Goal: Task Accomplishment & Management: Manage account settings

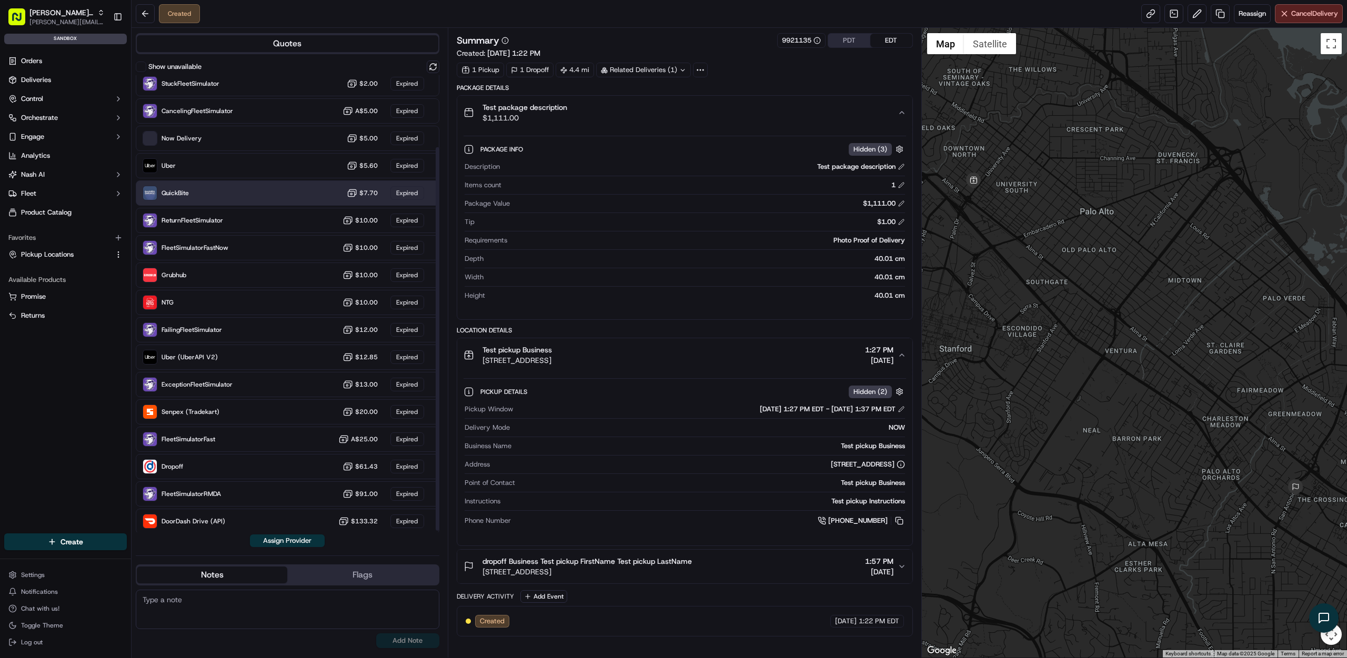
scroll to position [86, 0]
click at [76, 116] on button "Orchestrate" at bounding box center [65, 117] width 123 height 17
click at [58, 136] on link "Workflows" at bounding box center [65, 134] width 97 height 15
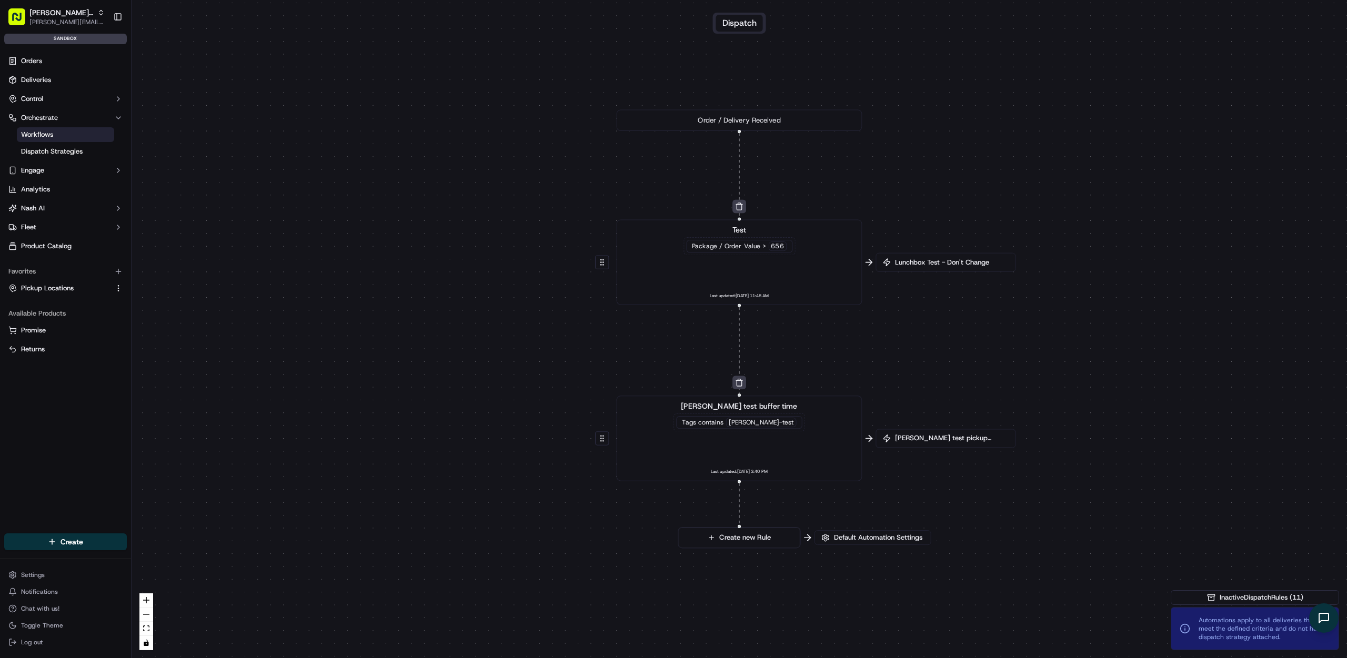
click at [946, 439] on span "Thanh test pickup buffer time" at bounding box center [951, 438] width 116 height 9
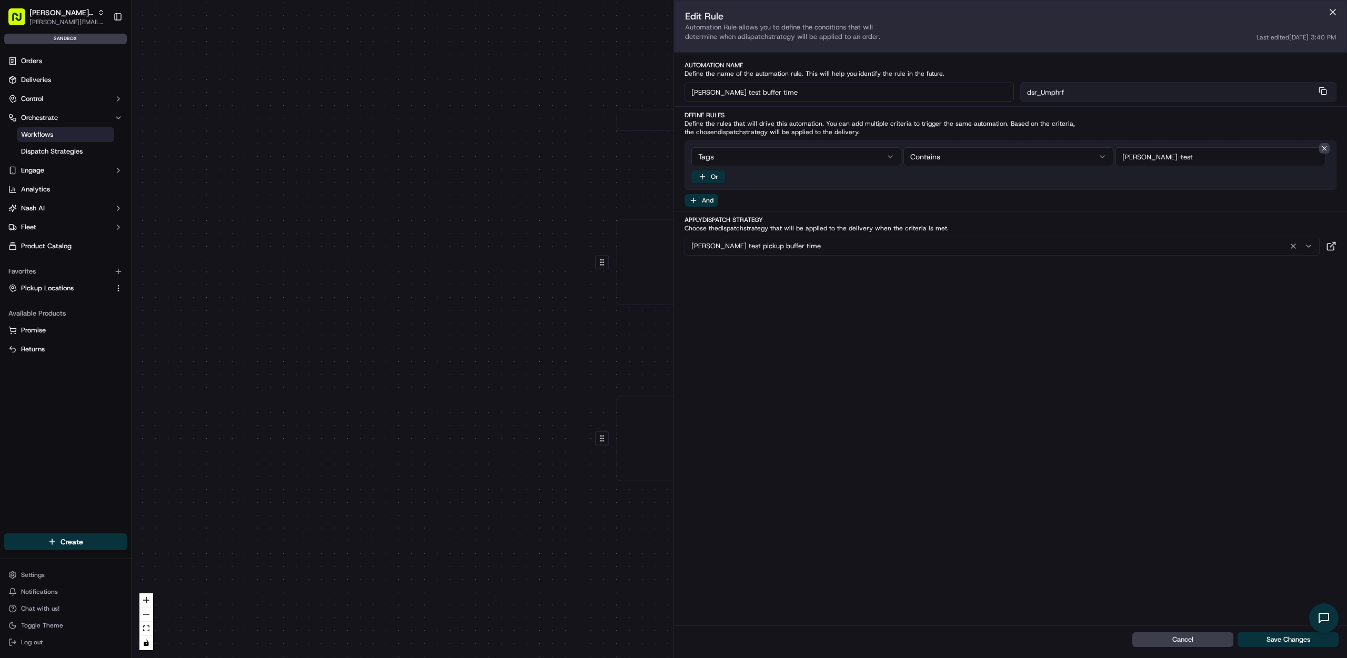
click at [798, 246] on div "Thanh test pickup buffer time" at bounding box center [1002, 246] width 630 height 13
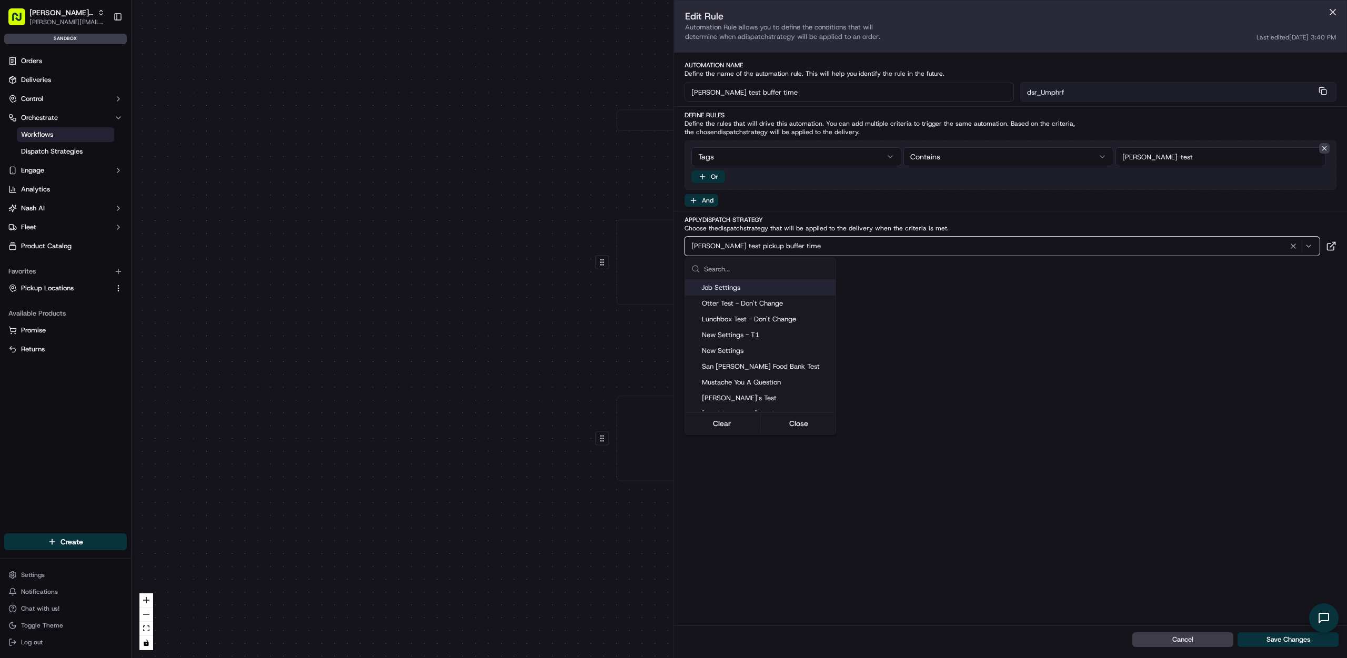
click at [30, 156] on html "Nash Org thanh@usenash.com Toggle Sidebar sandbox Orders Deliveries Control Orc…" at bounding box center [673, 329] width 1347 height 658
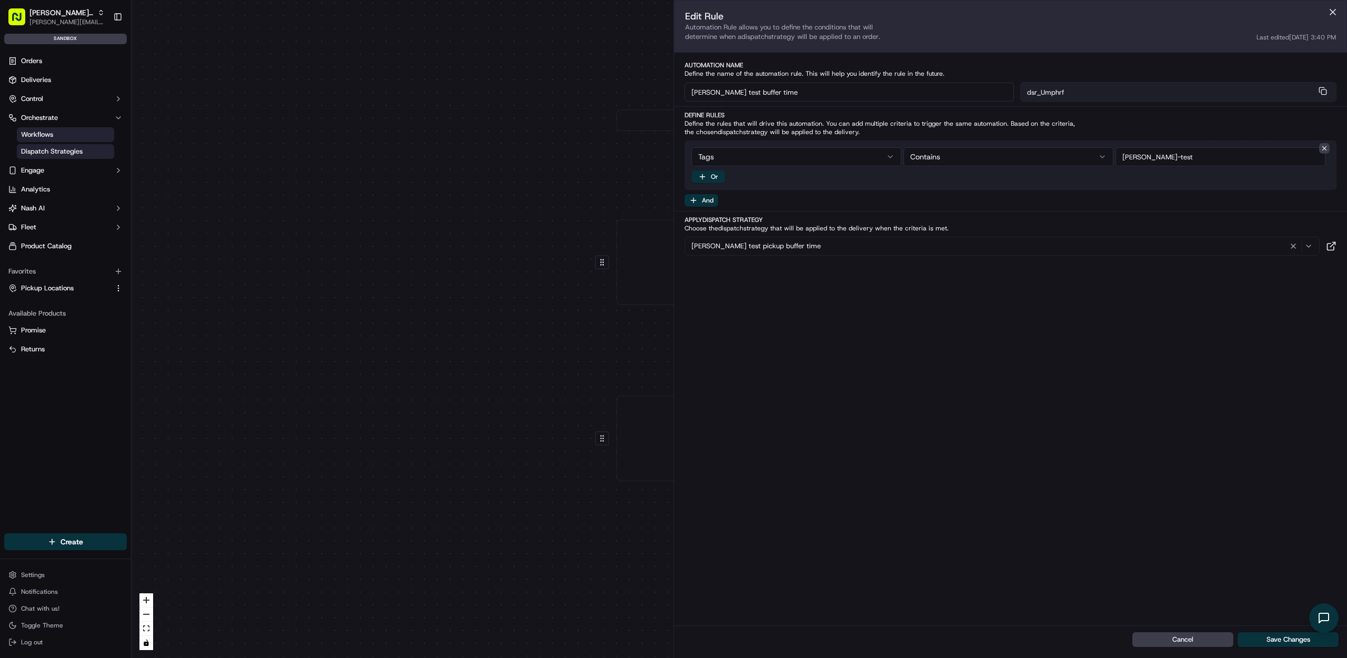
click at [35, 153] on span "Dispatch Strategies" at bounding box center [52, 151] width 62 height 9
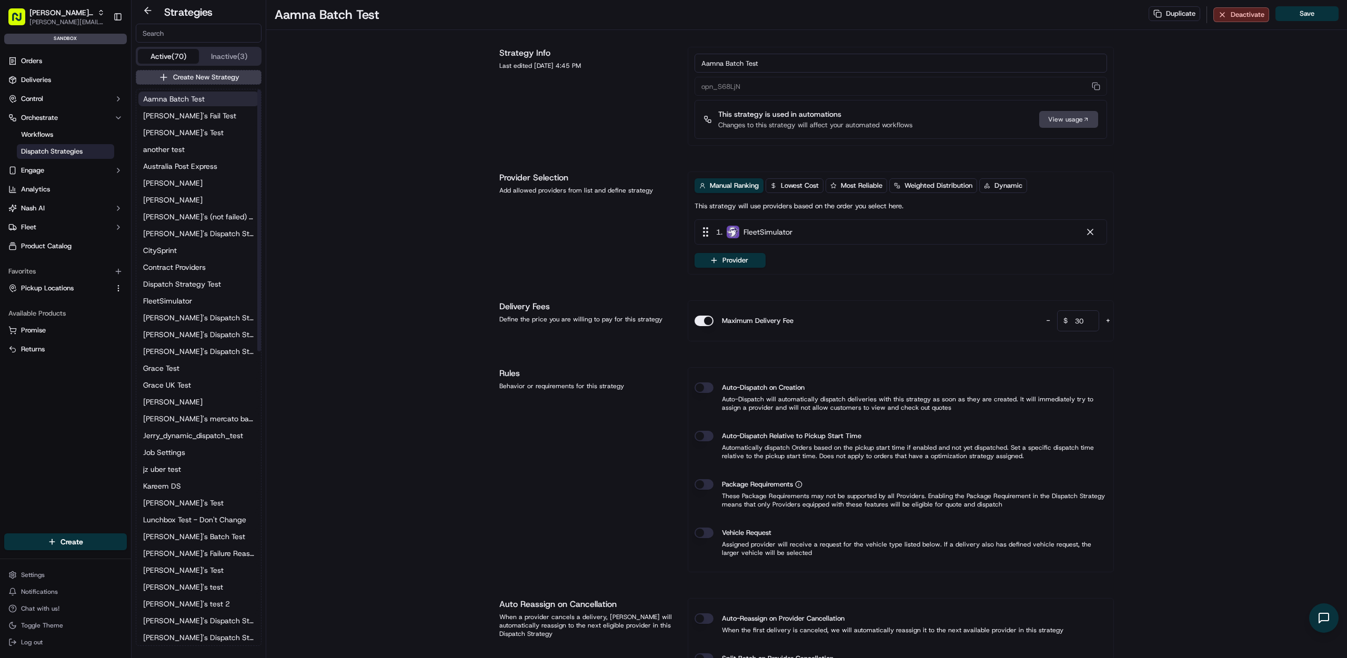
click at [194, 38] on input at bounding box center [199, 33] width 126 height 19
click at [193, 33] on input at bounding box center [199, 33] width 126 height 19
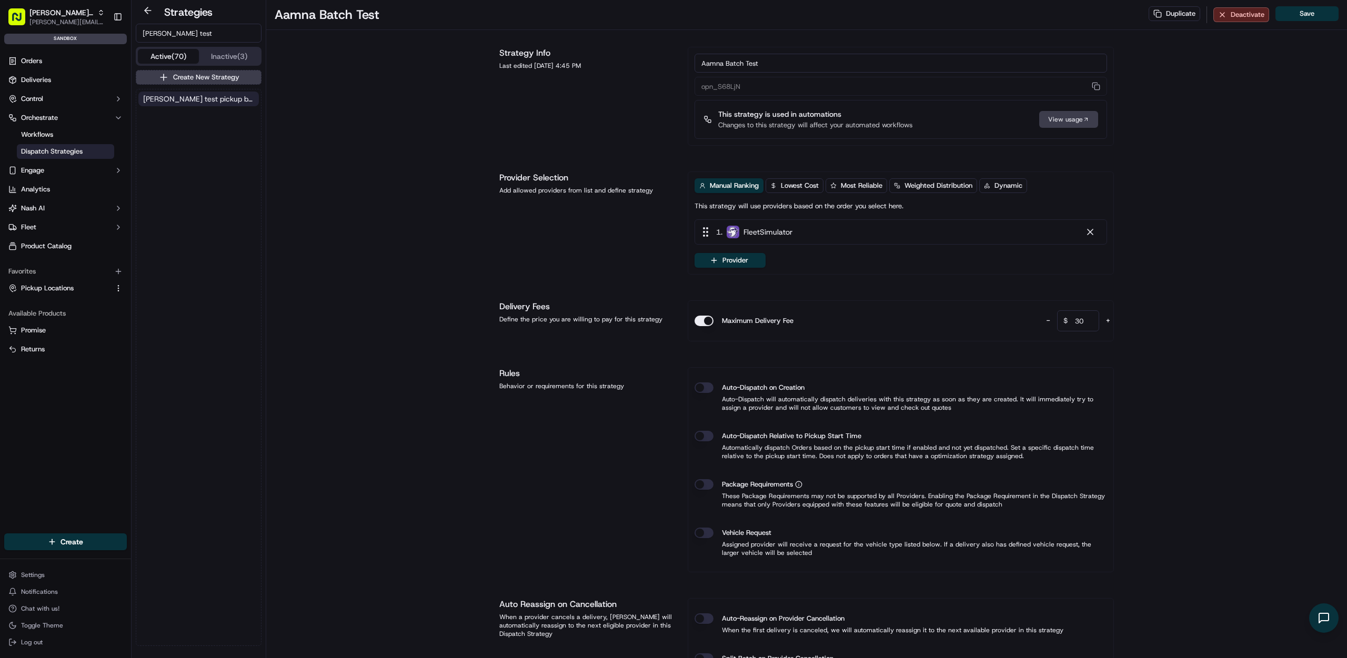
type input "thanh test"
click at [217, 97] on span "[PERSON_NAME] test pickup buffer time" at bounding box center [198, 99] width 111 height 11
click at [877, 233] on div "1 . FleetSimulator" at bounding box center [901, 231] width 413 height 25
click at [754, 259] on button "Provider" at bounding box center [730, 260] width 71 height 15
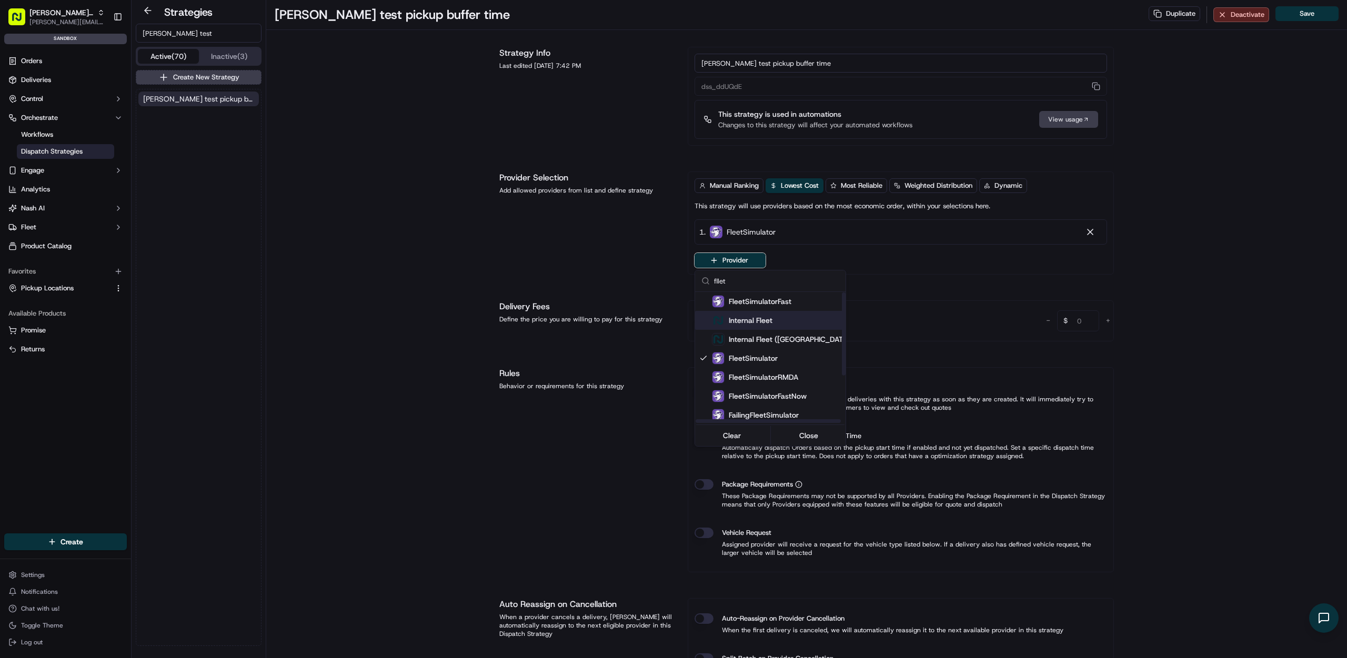
scroll to position [2, 0]
type input "fllet"
click at [1300, 351] on html "Nash Org thanh@usenash.com Toggle Sidebar sandbox Orders Deliveries Control Orc…" at bounding box center [673, 329] width 1347 height 658
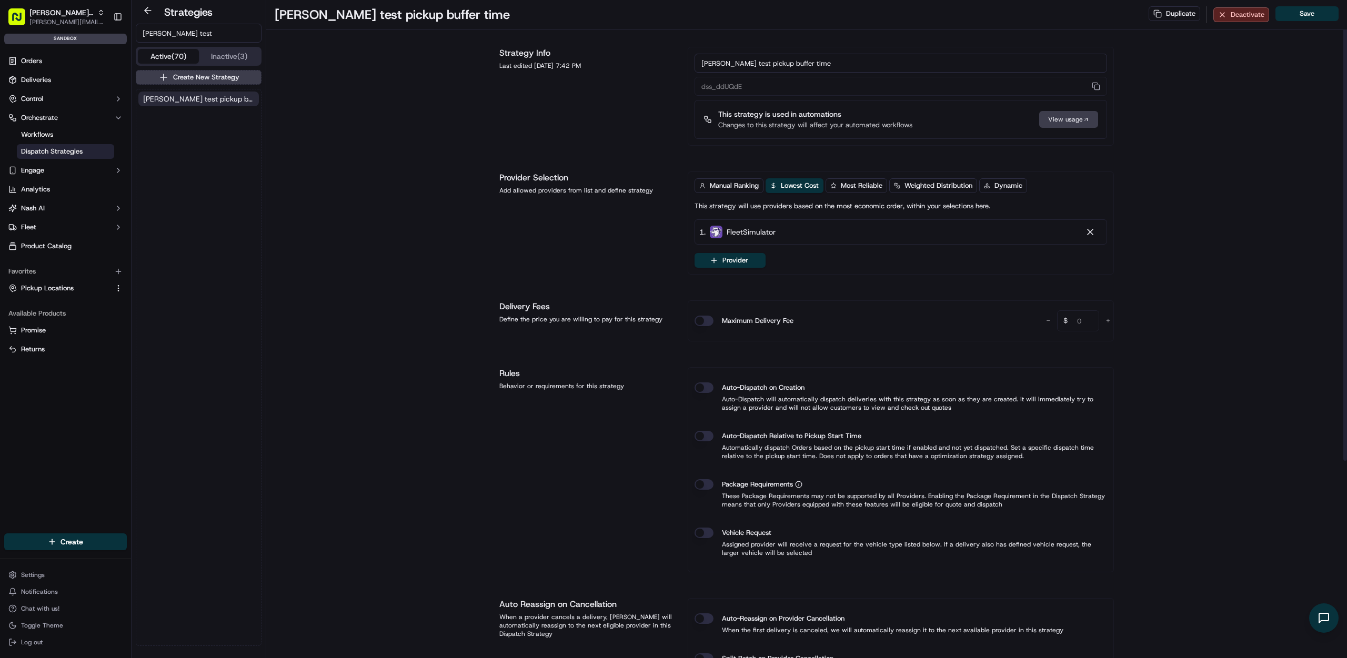
drag, startPoint x: 1286, startPoint y: 346, endPoint x: 1271, endPoint y: 351, distance: 16.0
click at [1271, 351] on div "Thanh test pickup buffer time Duplicate Deactivate Save Strategy Info Last edit…" at bounding box center [806, 470] width 1081 height 940
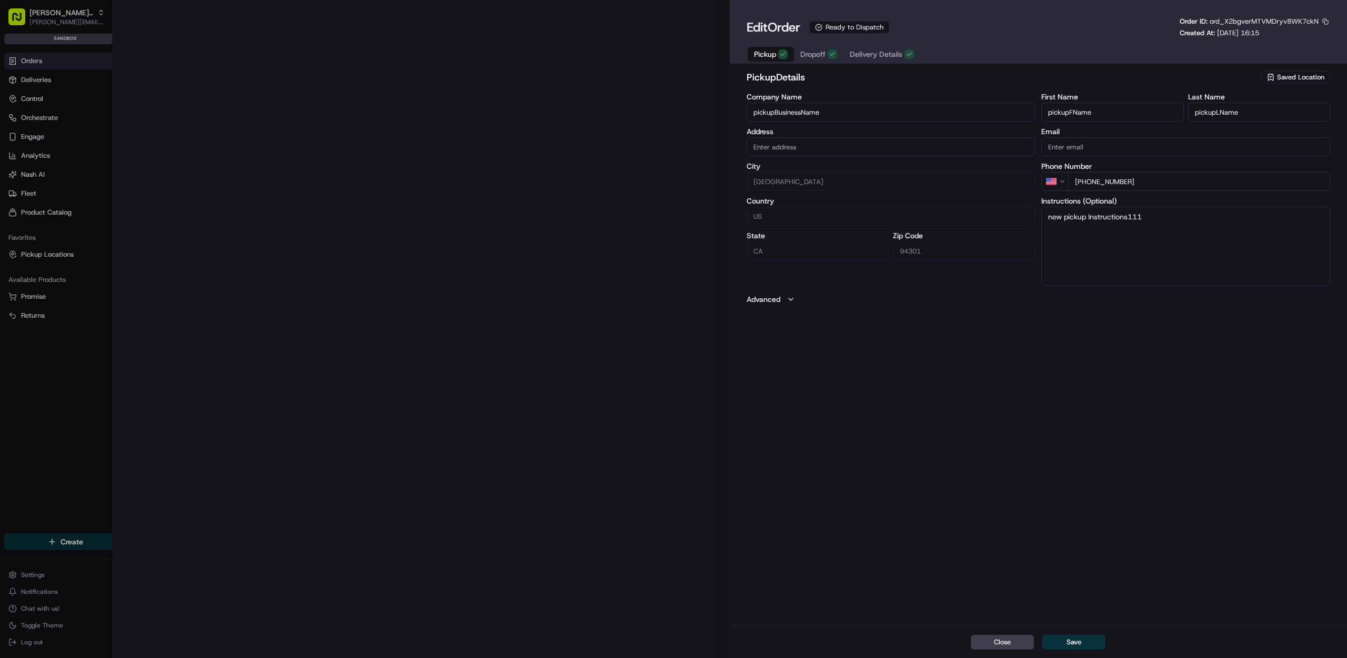
type input "185 University Ave, Palo Alto, CA 94301"
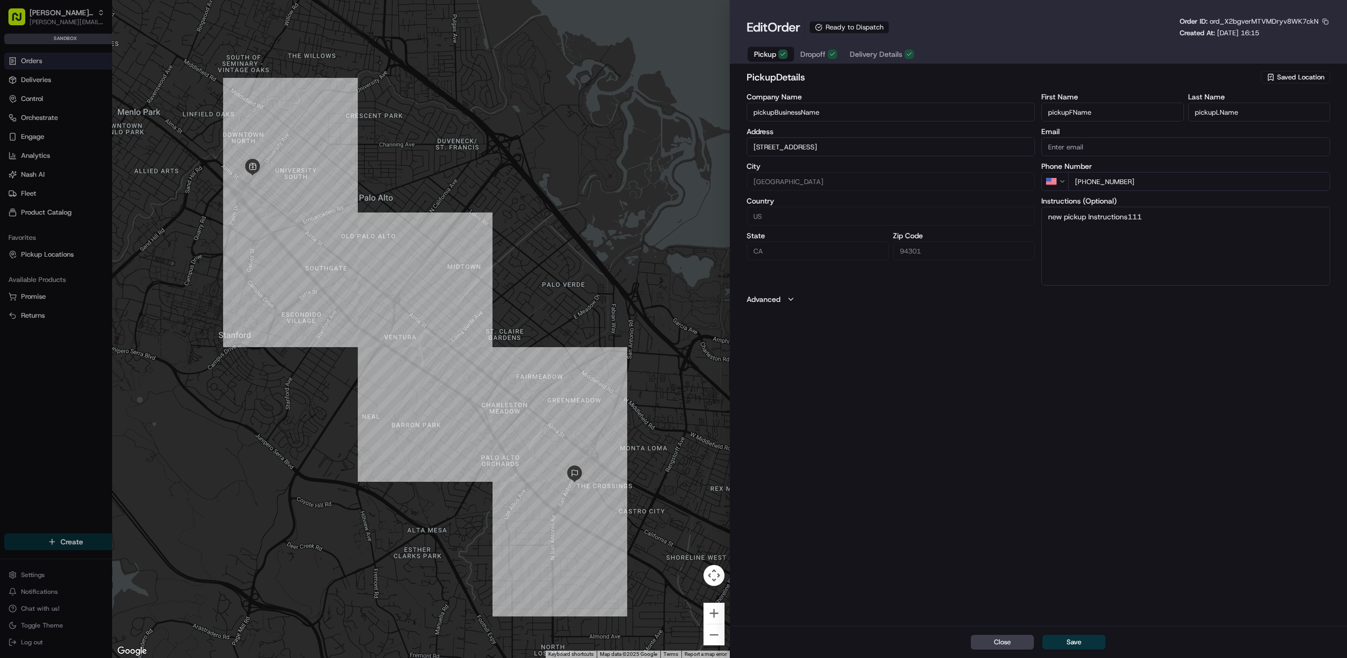
click at [823, 52] on span "Dropoff" at bounding box center [812, 54] width 25 height 11
click at [861, 52] on span "Delivery Details" at bounding box center [876, 54] width 53 height 11
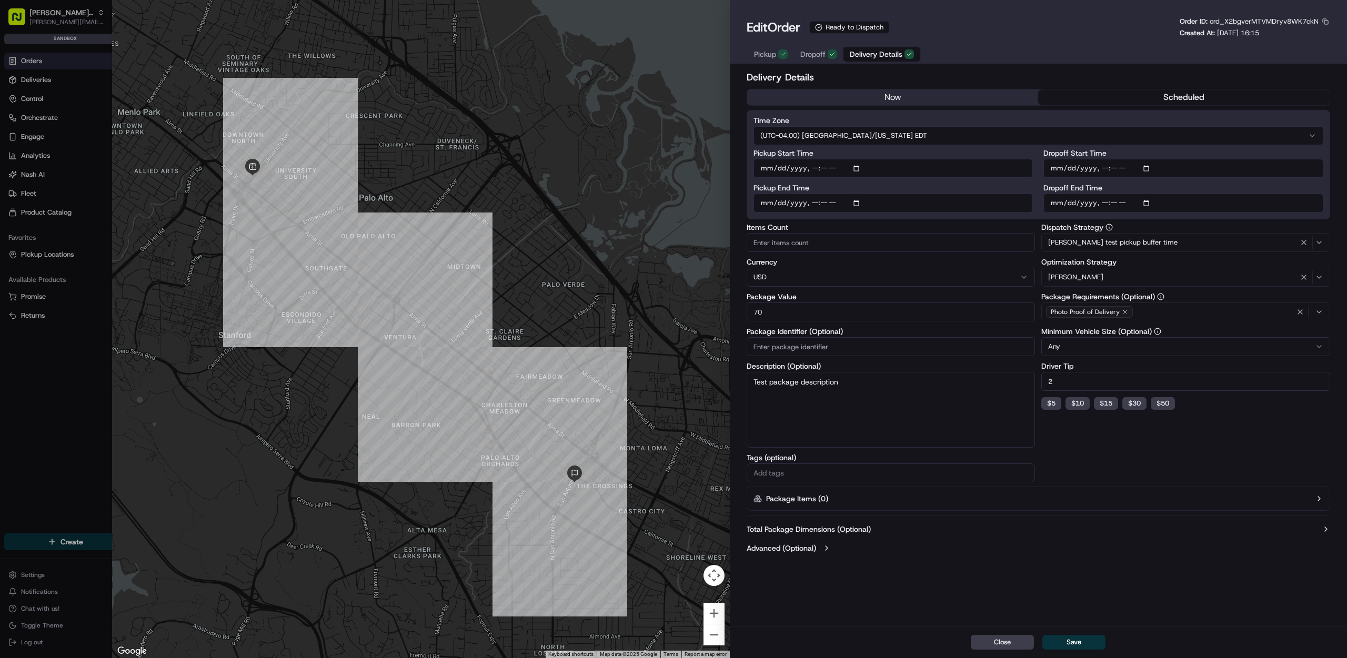
click at [1194, 274] on div "Jeff Test" at bounding box center [1186, 277] width 284 height 13
click at [1184, 585] on div at bounding box center [673, 329] width 1347 height 658
click at [1180, 583] on div "Delivery Details now scheduled Time Zone (UTC-04.00) America/New York EDT Picku…" at bounding box center [1038, 347] width 617 height 558
click at [1133, 275] on div "Jeff Test" at bounding box center [1186, 277] width 284 height 13
click at [1123, 319] on span "None" at bounding box center [1123, 318] width 129 height 9
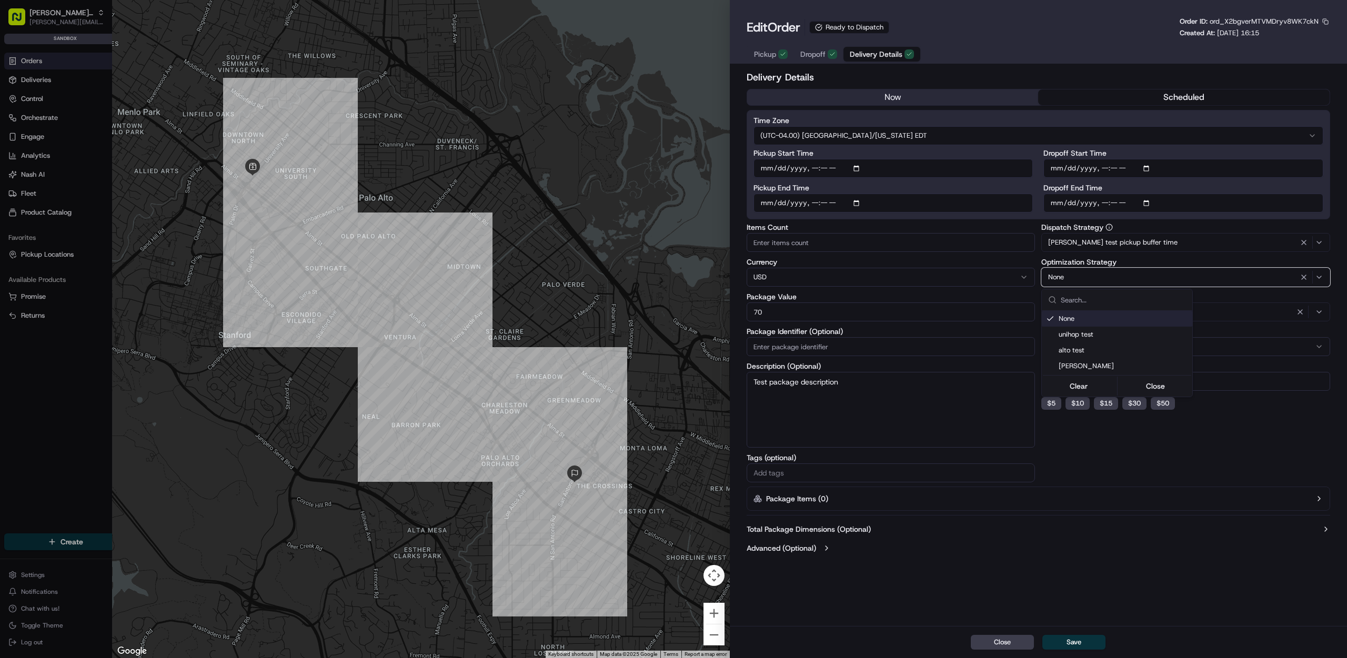
drag, startPoint x: 1213, startPoint y: 232, endPoint x: 1208, endPoint y: 236, distance: 6.3
click at [1212, 232] on div at bounding box center [673, 329] width 1347 height 658
click at [1171, 240] on div "[PERSON_NAME] test pickup buffer time" at bounding box center [1186, 242] width 284 height 13
click at [1195, 237] on div at bounding box center [673, 329] width 1347 height 658
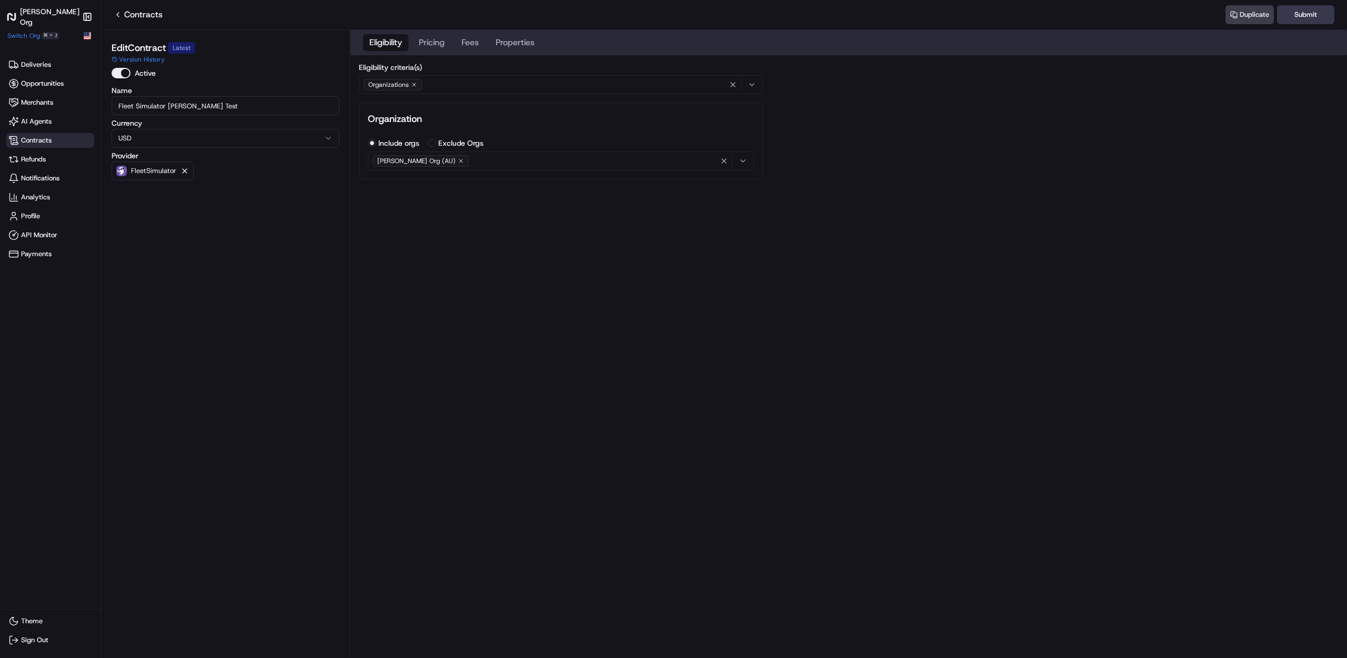
click at [521, 166] on div "[PERSON_NAME] Org (AU)" at bounding box center [560, 161] width 381 height 16
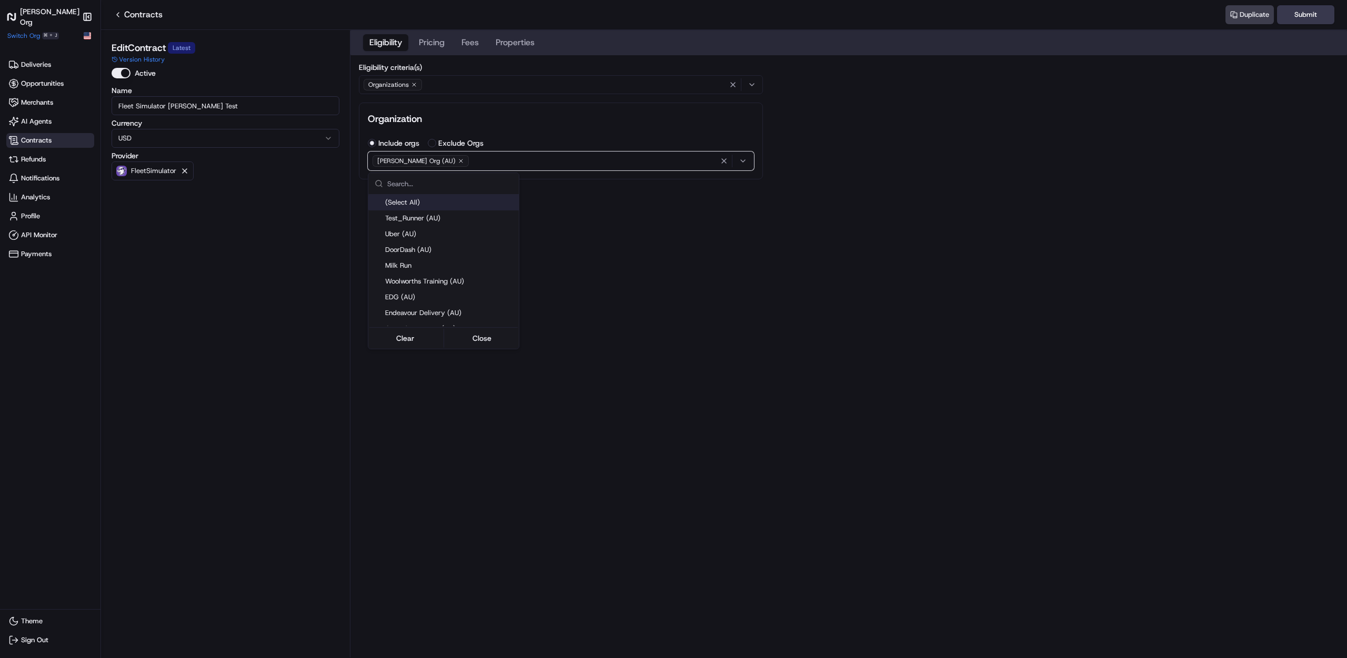
click at [522, 159] on html "Nash Org Make sidebar auto shrink Switch Org ⌘ + J Deliveries Opportunities Mer…" at bounding box center [673, 329] width 1347 height 658
click at [439, 174] on input "text" at bounding box center [449, 183] width 125 height 21
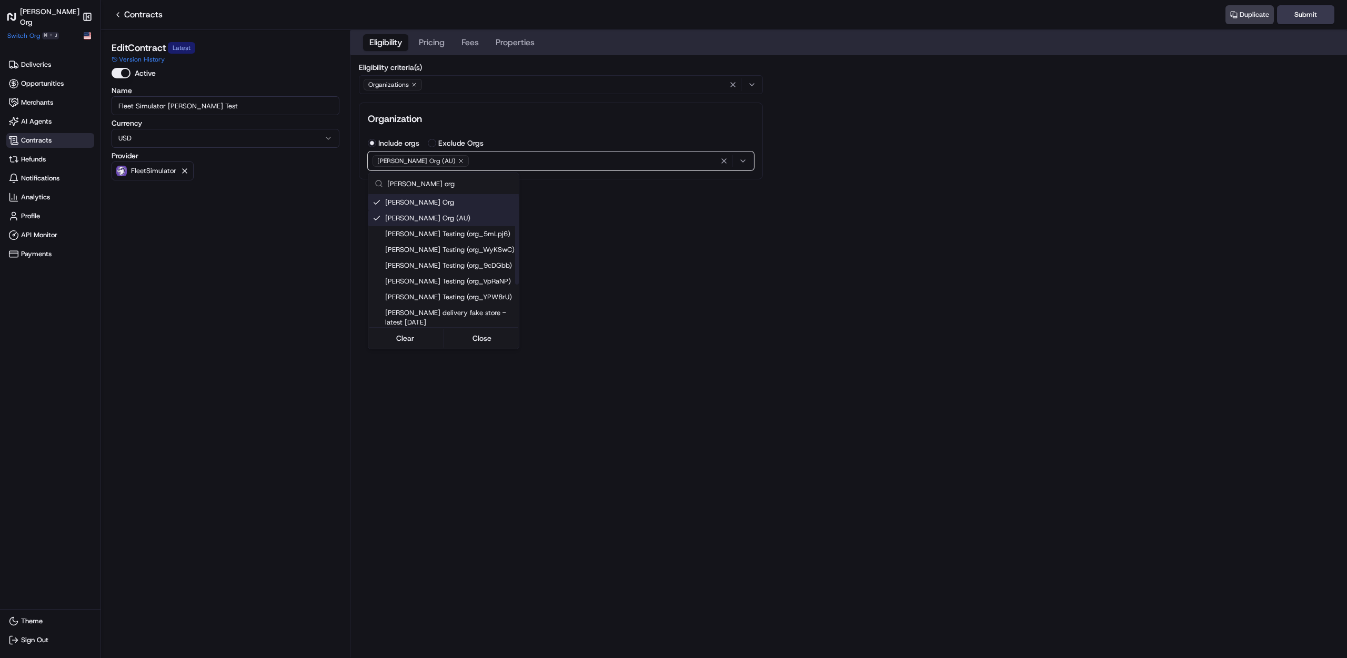
type input "nash org"
click at [661, 208] on html "Nash Org Make sidebar auto shrink Switch Org ⌘ + J Deliveries Opportunities Mer…" at bounding box center [673, 329] width 1347 height 658
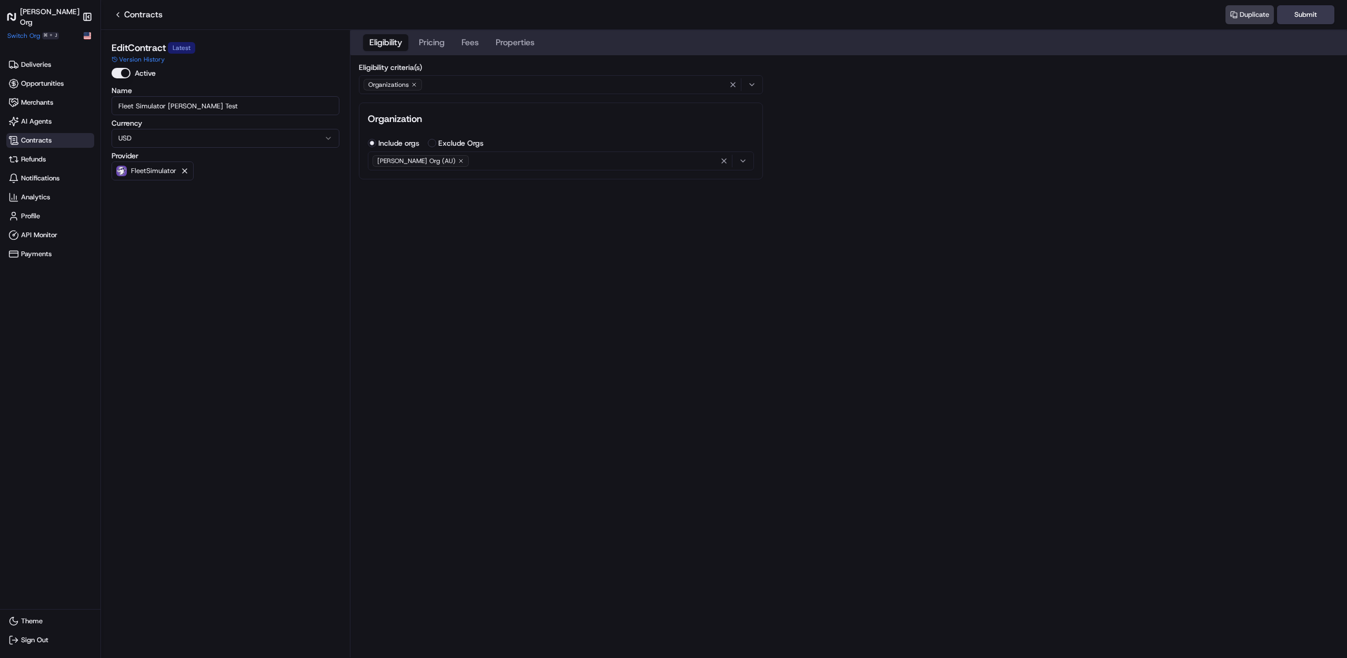
click at [667, 190] on div "Eligibility Pricing Fees Properties Eligibility criteria(s) Organizations Organ…" at bounding box center [848, 113] width 997 height 166
drag, startPoint x: 495, startPoint y: 160, endPoint x: 722, endPoint y: 183, distance: 228.4
click at [720, 185] on div "Eligibility criteria(s) Organizations Organization Include orgs Exclude Orgs Na…" at bounding box center [560, 121] width 421 height 133
click at [746, 159] on icon "button" at bounding box center [743, 161] width 8 height 8
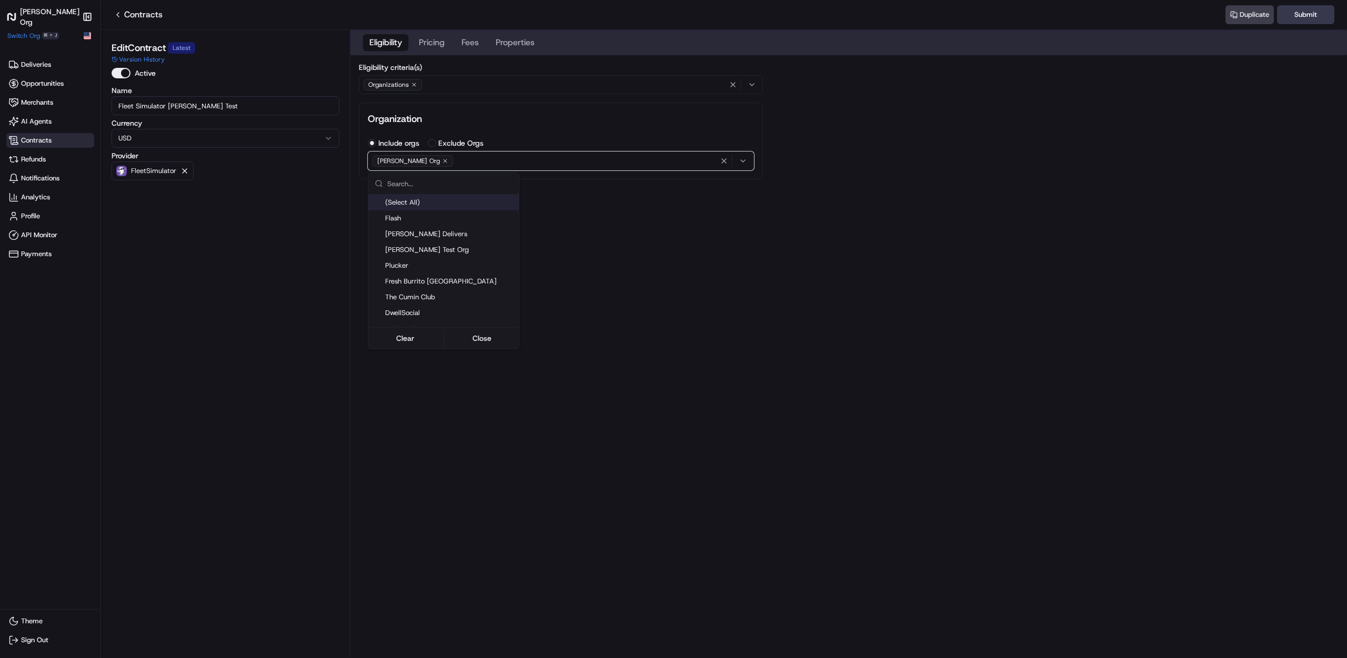
click at [1114, 184] on html "Nash Org Make sidebar auto shrink Switch Org ⌘ + J Deliveries Opportunities Mer…" at bounding box center [673, 329] width 1347 height 658
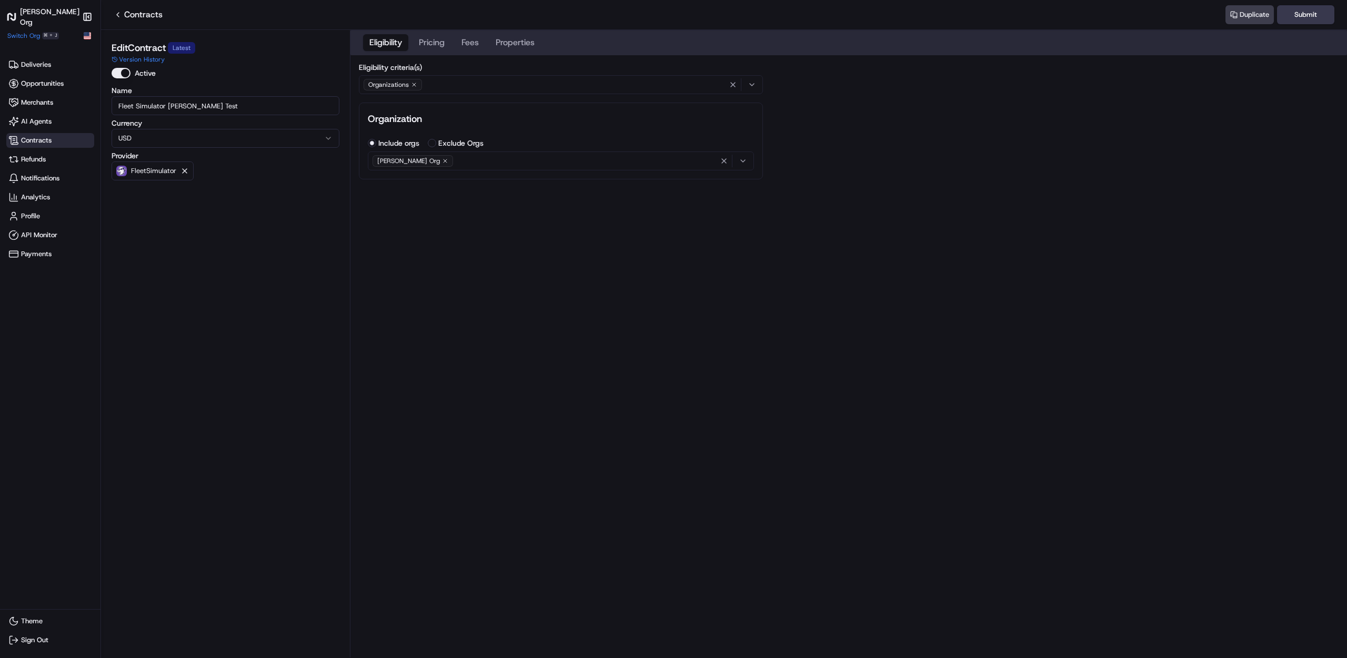
drag, startPoint x: 427, startPoint y: 40, endPoint x: 439, endPoint y: 42, distance: 12.2
click at [427, 41] on button "Pricing" at bounding box center [432, 42] width 38 height 17
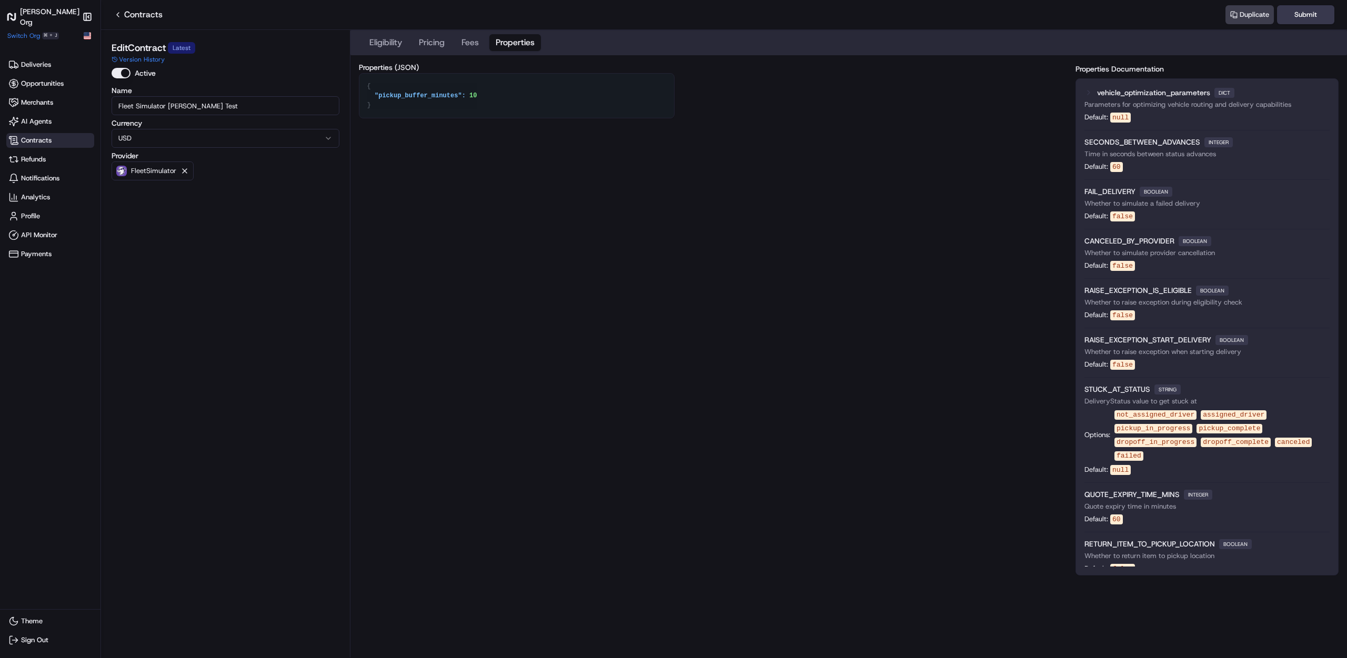
click at [502, 45] on button "Properties" at bounding box center [515, 42] width 52 height 17
click at [1323, 15] on button "Submit" at bounding box center [1305, 14] width 57 height 19
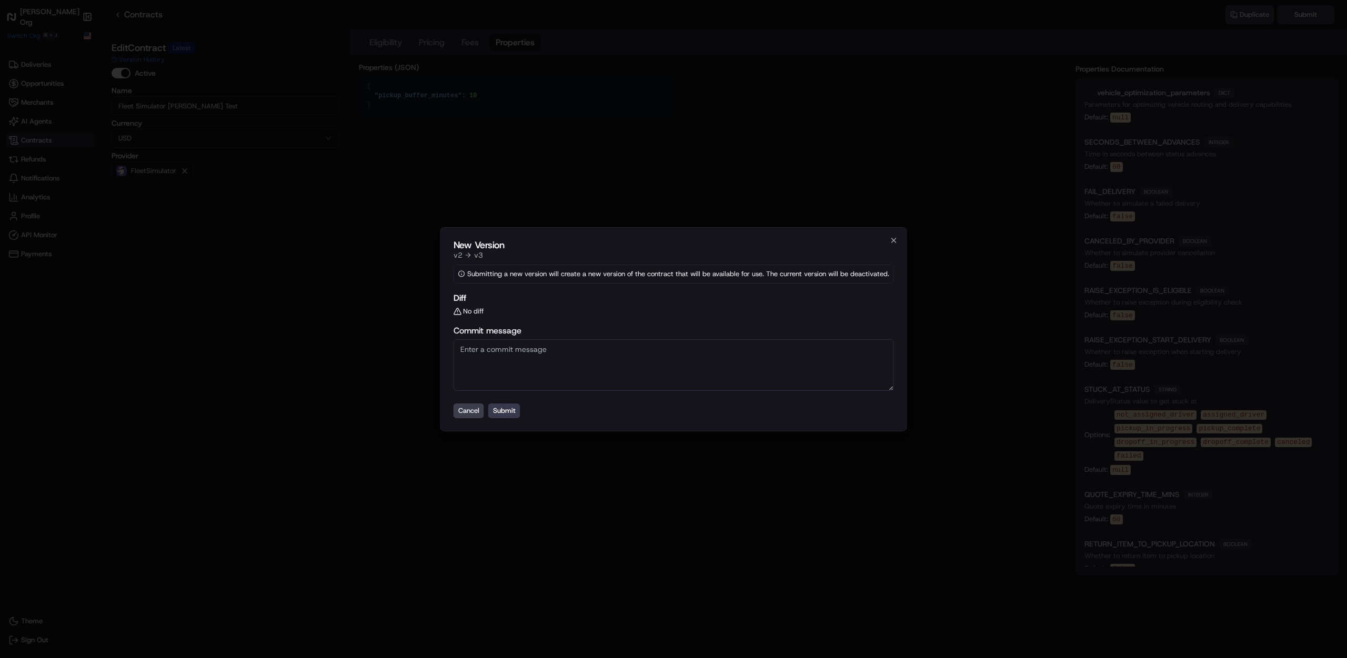
drag, startPoint x: 518, startPoint y: 409, endPoint x: 851, endPoint y: 275, distance: 359.8
click at [754, 306] on div "New Version v 2 v 3 Submitting a new version will create a new version of the c…" at bounding box center [674, 329] width 440 height 178
click at [892, 241] on icon "button" at bounding box center [894, 240] width 8 height 8
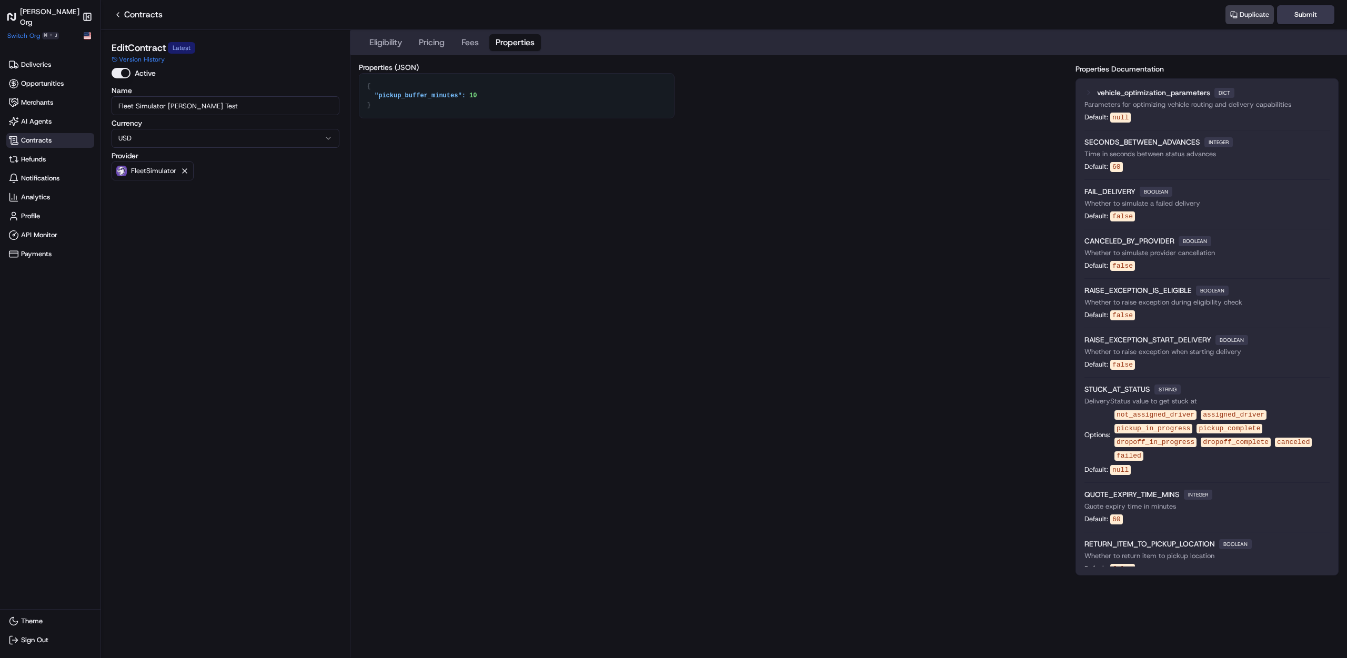
drag, startPoint x: 134, startPoint y: 173, endPoint x: 239, endPoint y: 195, distance: 107.6
click at [239, 195] on div "Edit Contract Latest Version History Active Name Fleet Simulator Thanh Test Cur…" at bounding box center [225, 346] width 236 height 621
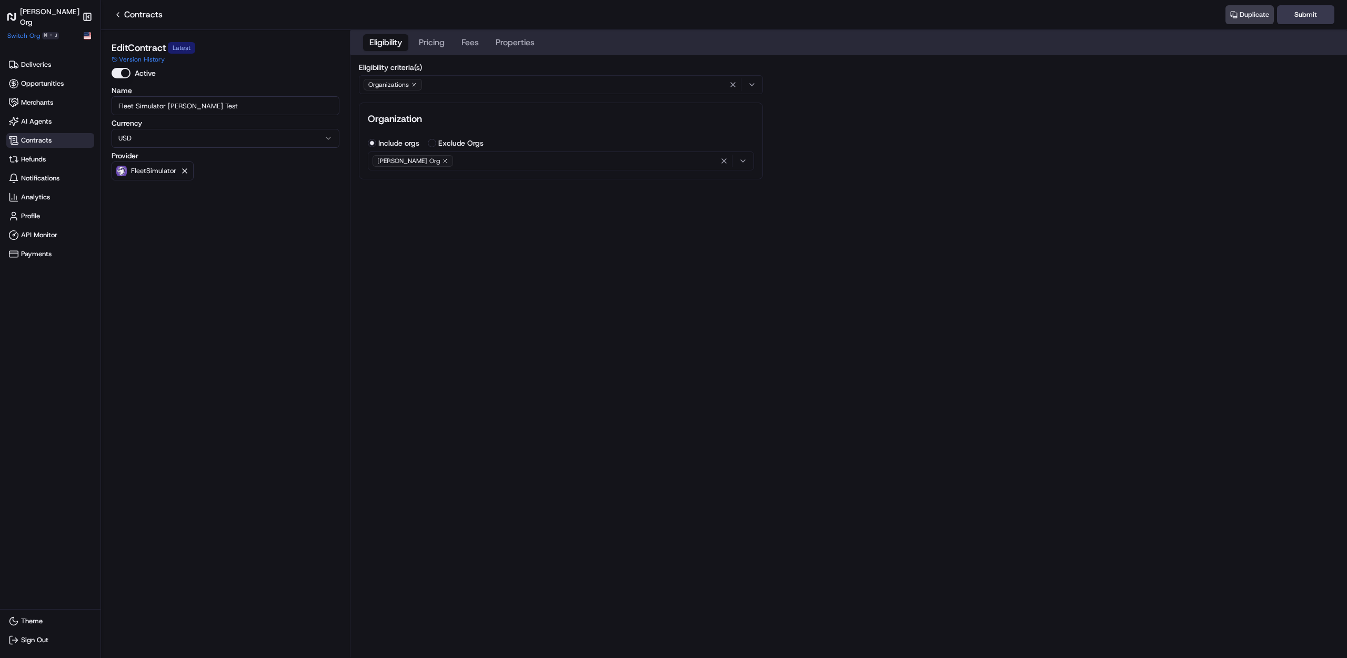
click at [398, 40] on button "Eligibility" at bounding box center [385, 42] width 45 height 17
click at [523, 85] on div "Organizations" at bounding box center [560, 85] width 399 height 16
type input "tags"
drag, startPoint x: 919, startPoint y: 325, endPoint x: 908, endPoint y: 323, distance: 11.2
click at [909, 324] on html "Nash Org Make sidebar auto shrink Switch Org ⌘ + J Deliveries Opportunities Mer…" at bounding box center [673, 329] width 1347 height 658
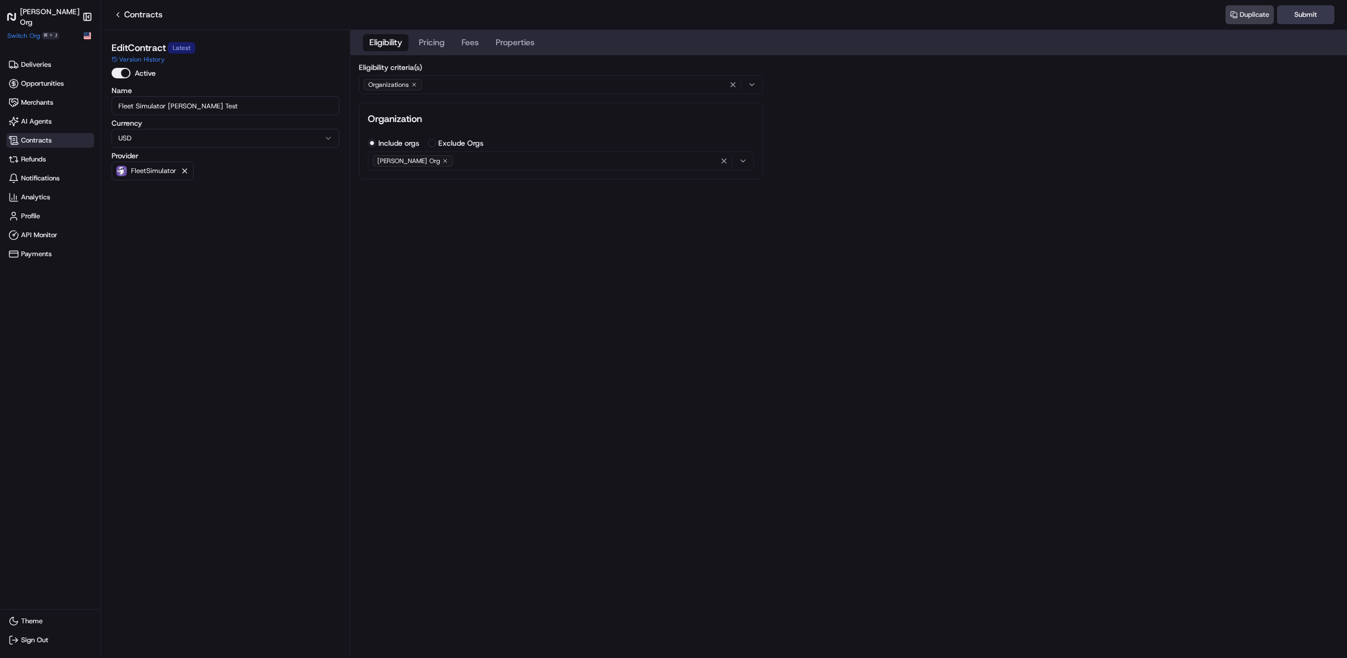
click at [466, 93] on button "Organizations" at bounding box center [561, 84] width 404 height 19
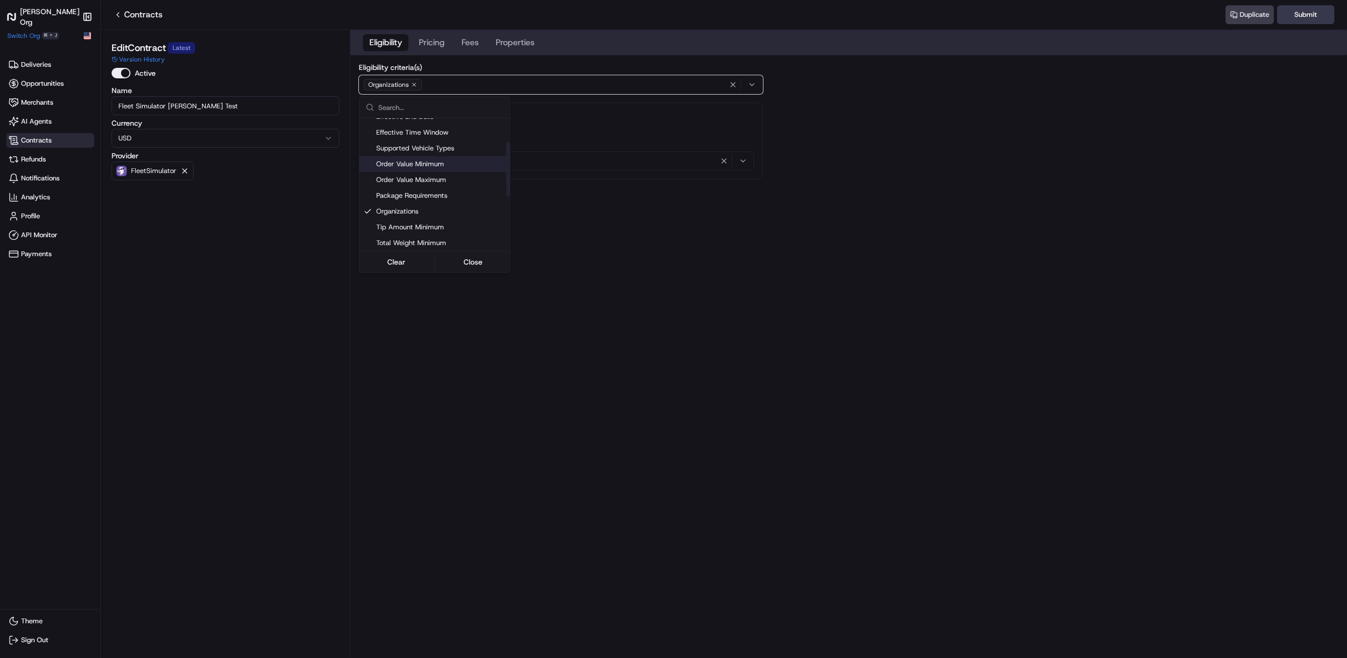
click at [429, 165] on span "Order Value Minimum" at bounding box center [440, 163] width 129 height 9
drag, startPoint x: 710, startPoint y: 260, endPoint x: 673, endPoint y: 246, distance: 39.8
click at [710, 259] on html "Nash Org Make sidebar auto shrink Switch Org ⌘ + J Deliveries Opportunities Mer…" at bounding box center [673, 329] width 1347 height 658
drag, startPoint x: 628, startPoint y: 233, endPoint x: 625, endPoint y: 238, distance: 5.9
click at [626, 236] on div "Minimum ( $ )" at bounding box center [561, 238] width 386 height 28
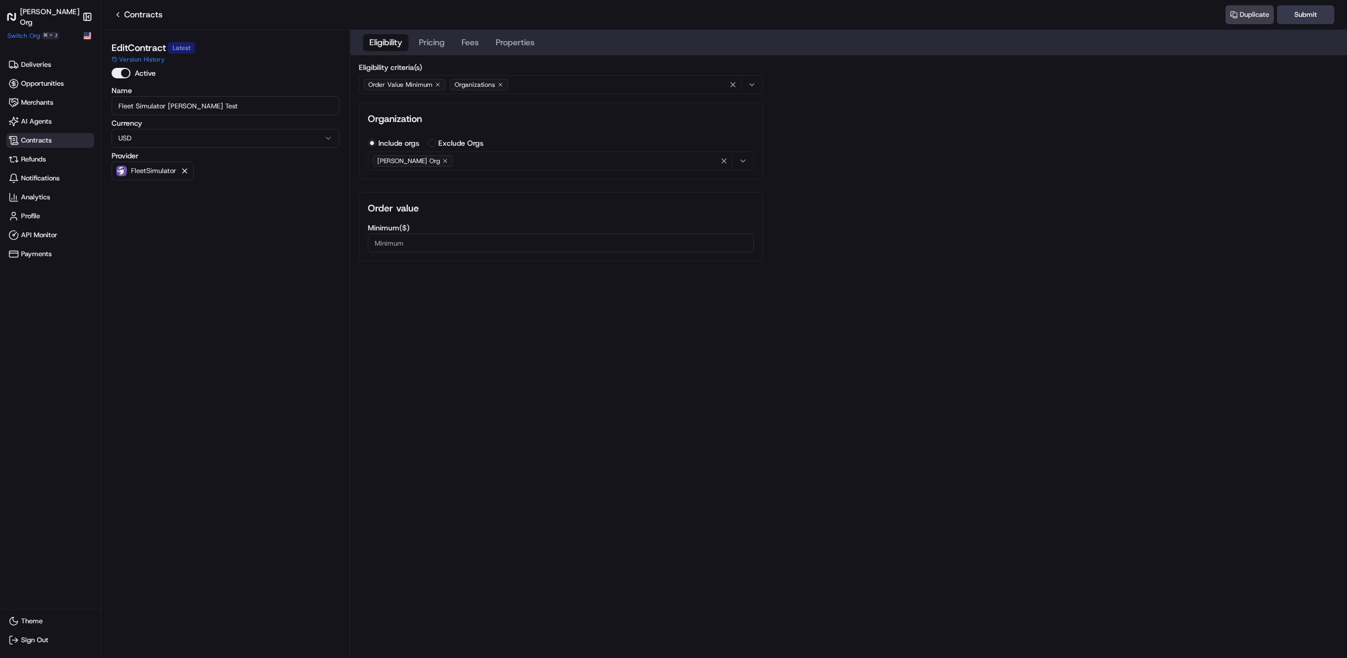
click at [620, 250] on input "Minimum ( $ )" at bounding box center [561, 243] width 386 height 19
type input "1000"
click at [1316, 14] on button "Submit" at bounding box center [1305, 14] width 57 height 19
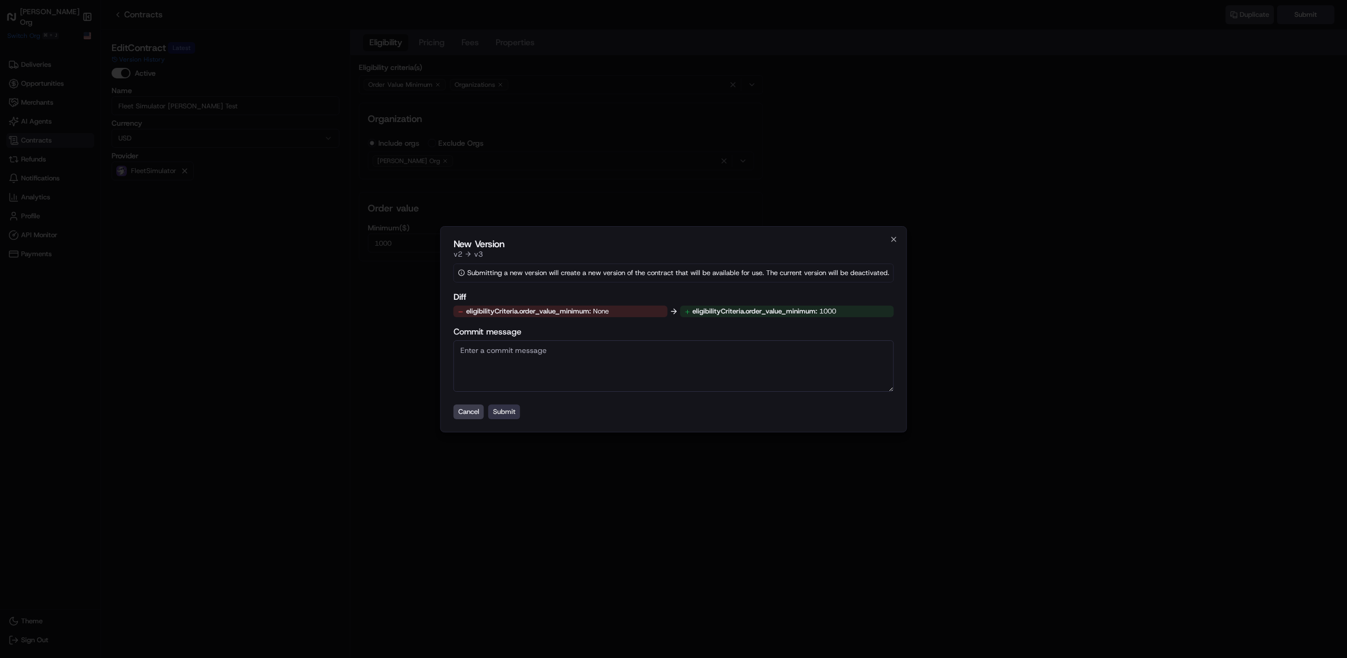
click at [509, 411] on button "Submit" at bounding box center [504, 412] width 32 height 15
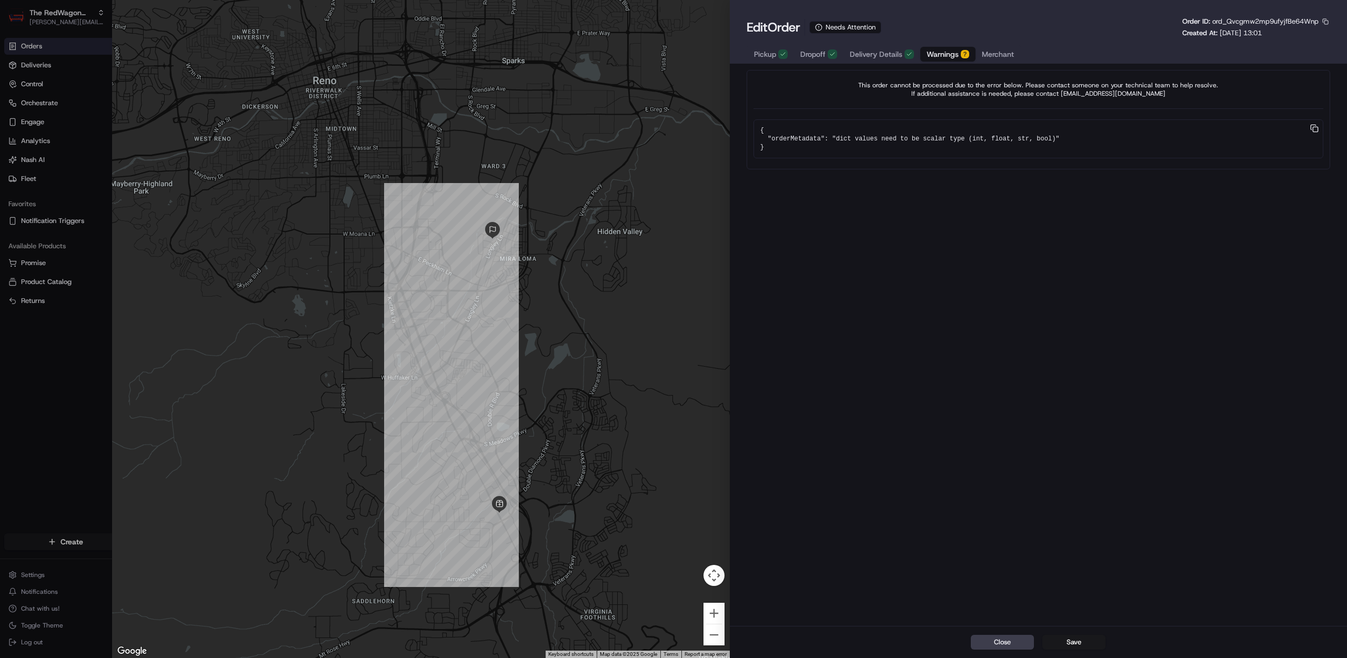
click at [907, 568] on div "This order cannot be processed due to the error below. Please contact someone o…" at bounding box center [1038, 347] width 617 height 558
